Goal: Task Accomplishment & Management: Manage account settings

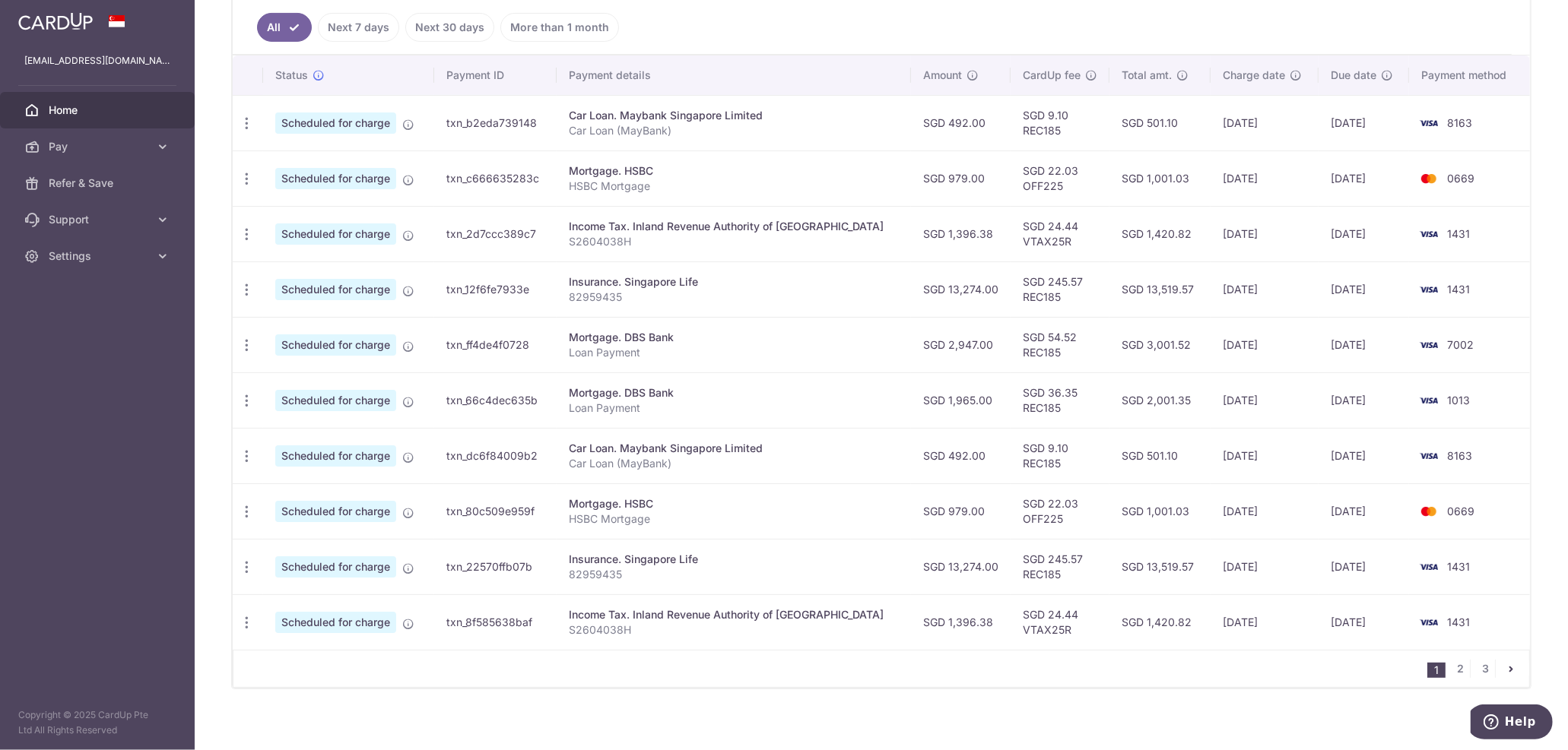
scroll to position [246, 0]
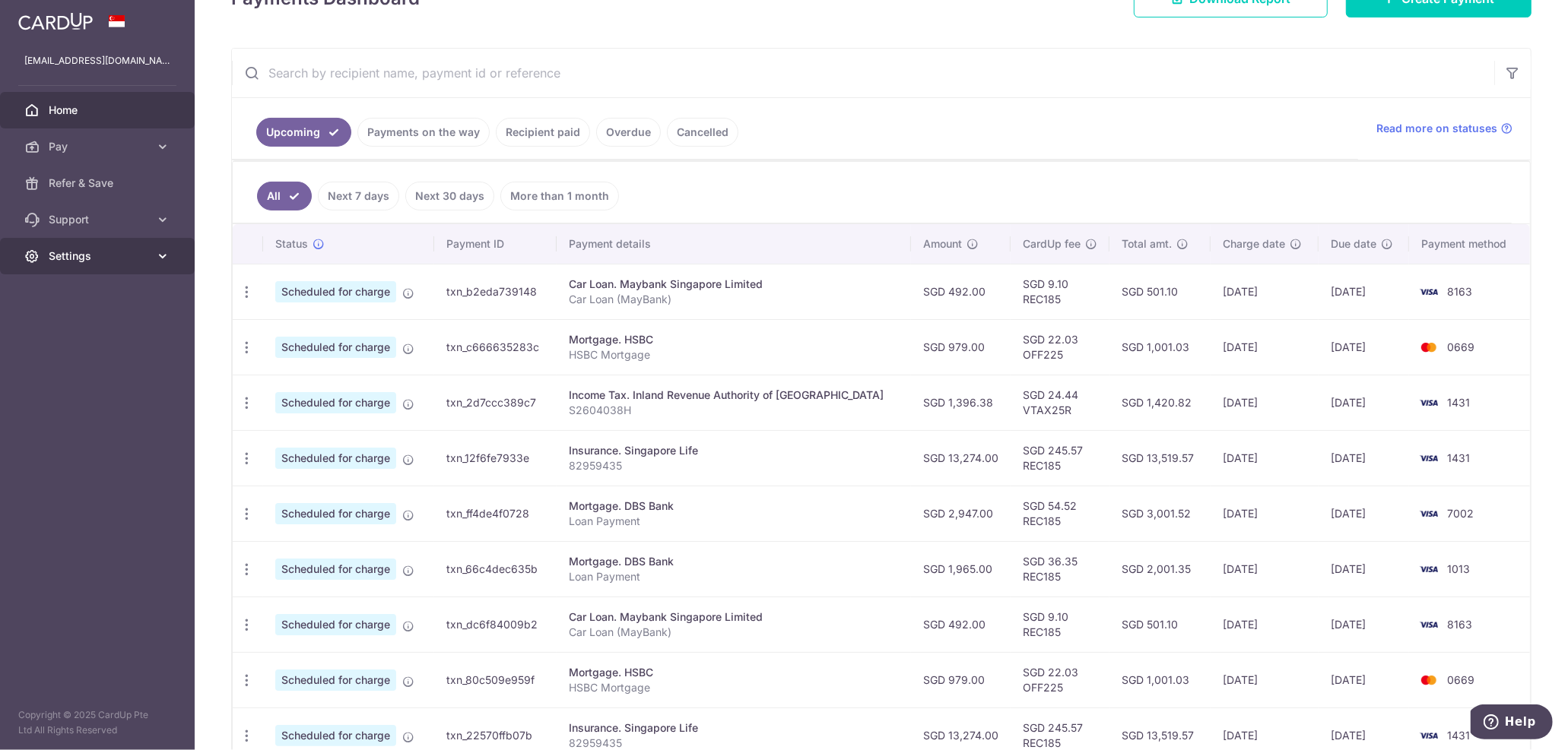
click at [65, 255] on span "Settings" at bounding box center [99, 256] width 101 height 15
click at [60, 329] on span "Logout" at bounding box center [99, 329] width 101 height 15
